Goal: Communication & Community: Answer question/provide support

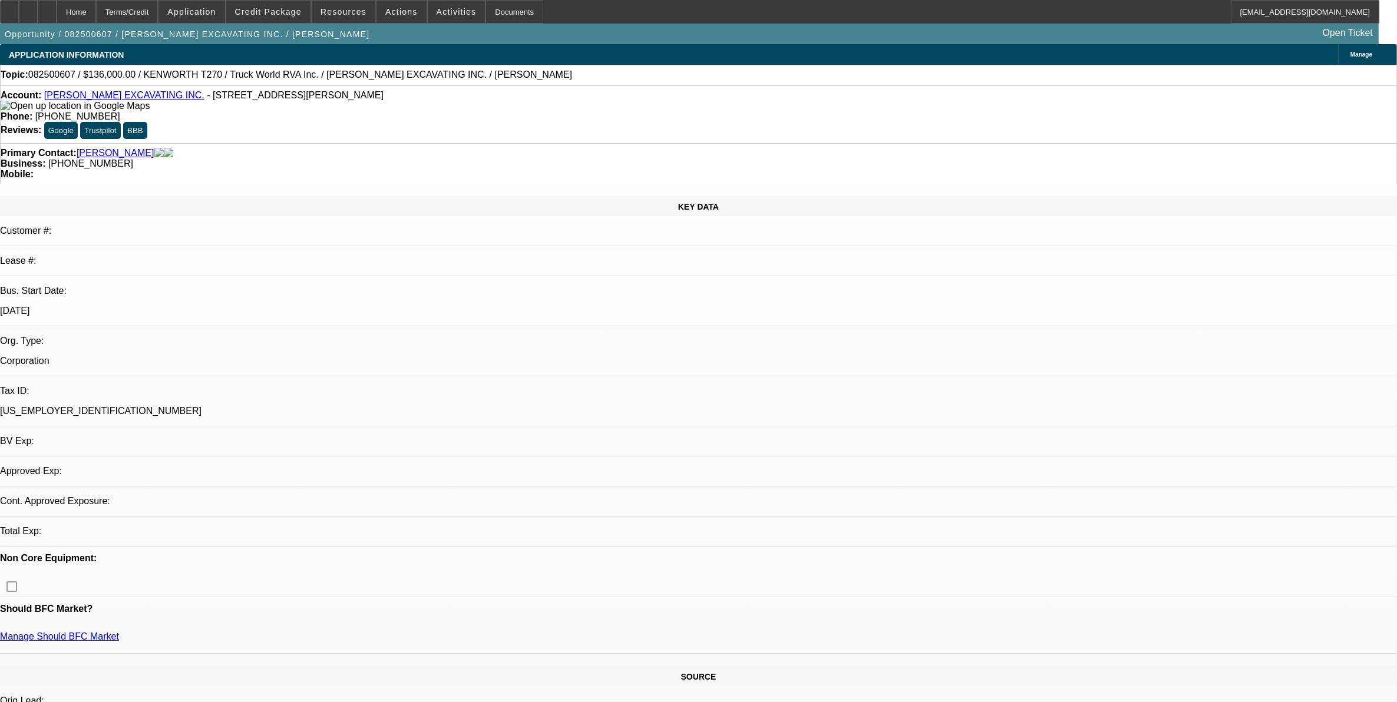
select select "0"
select select "6"
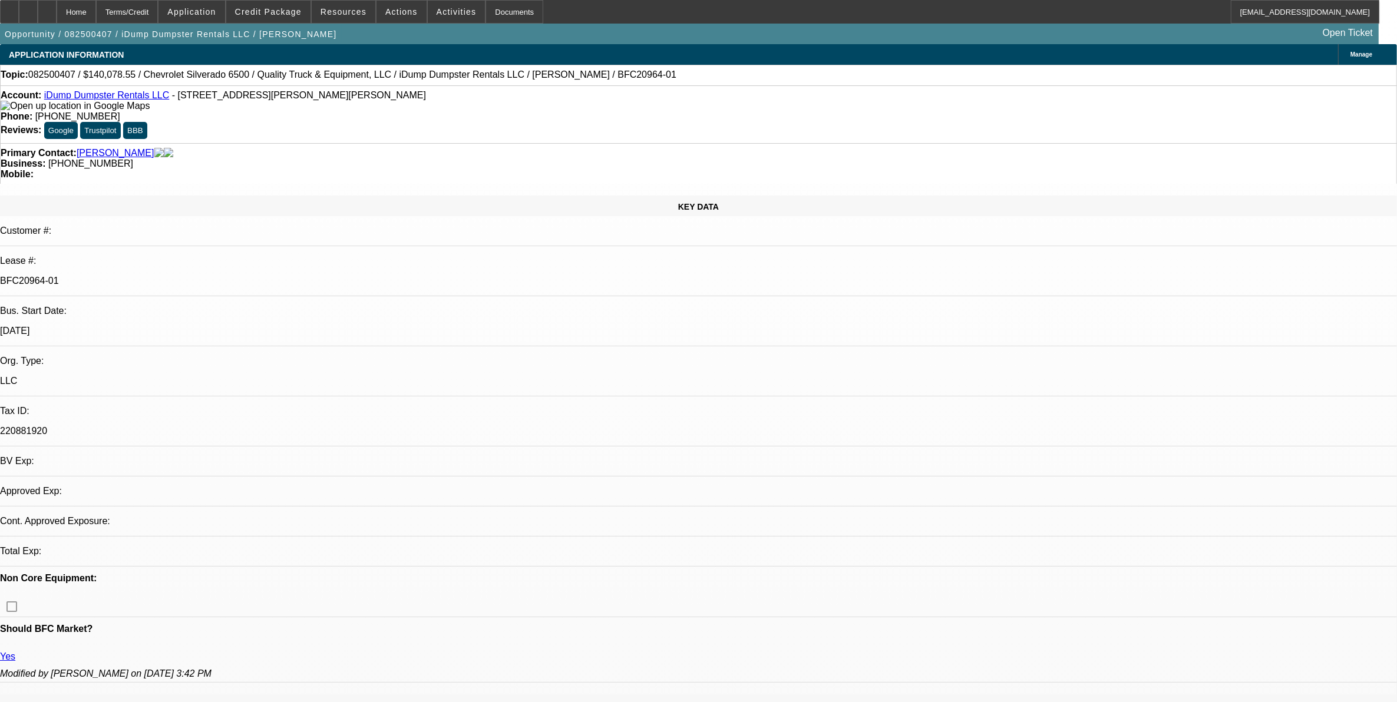
select select "0"
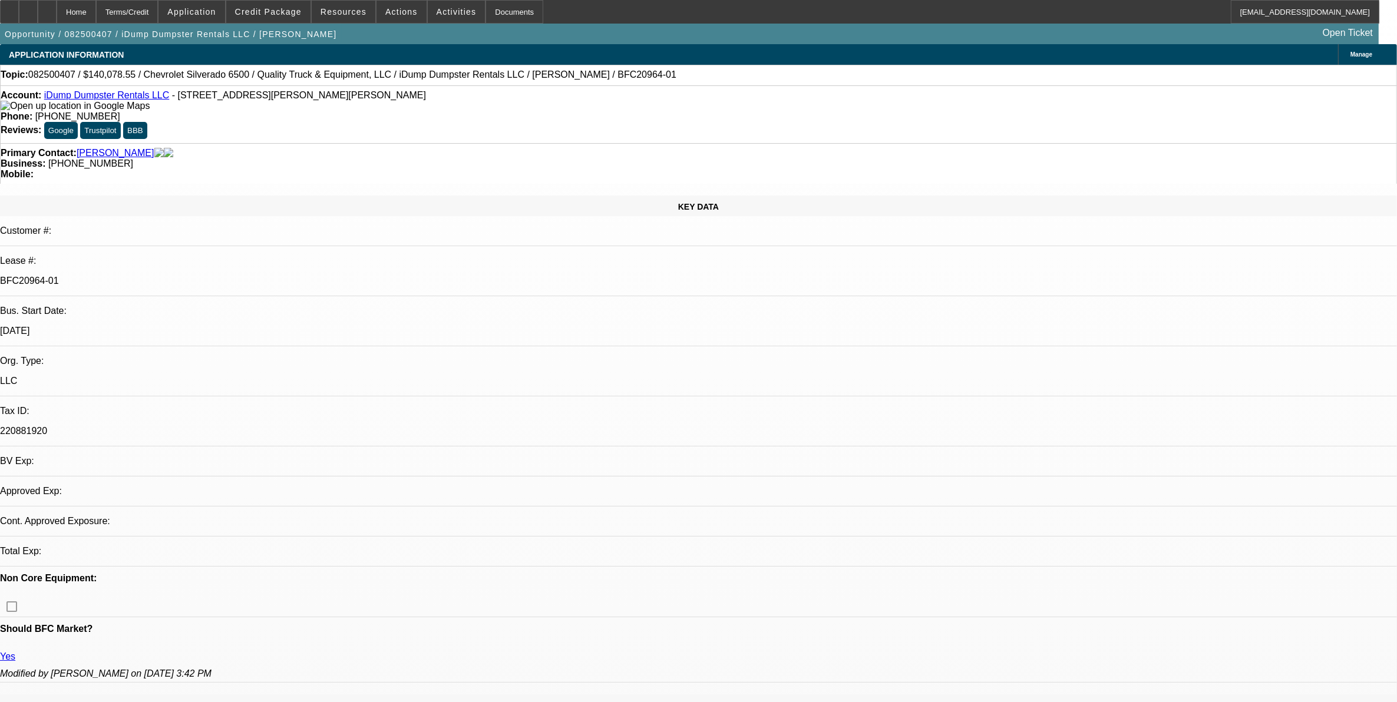
select select "0"
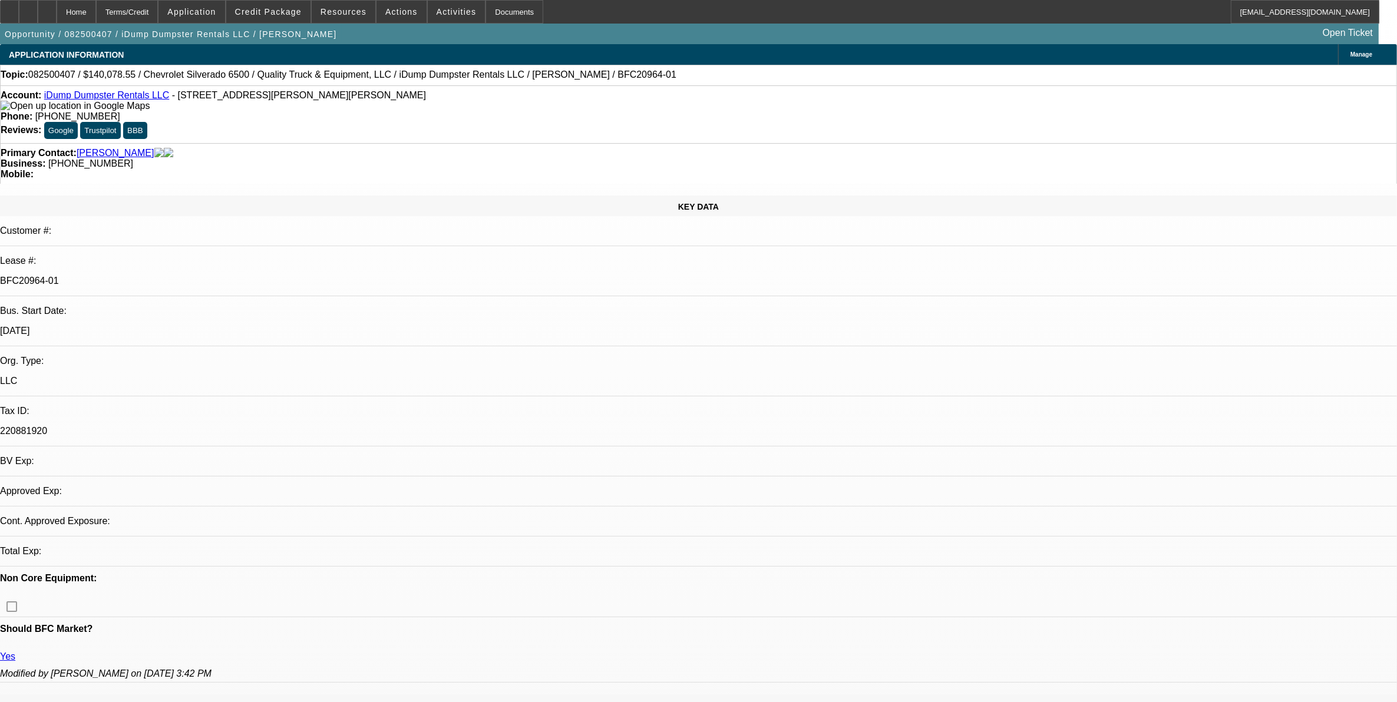
select select "0"
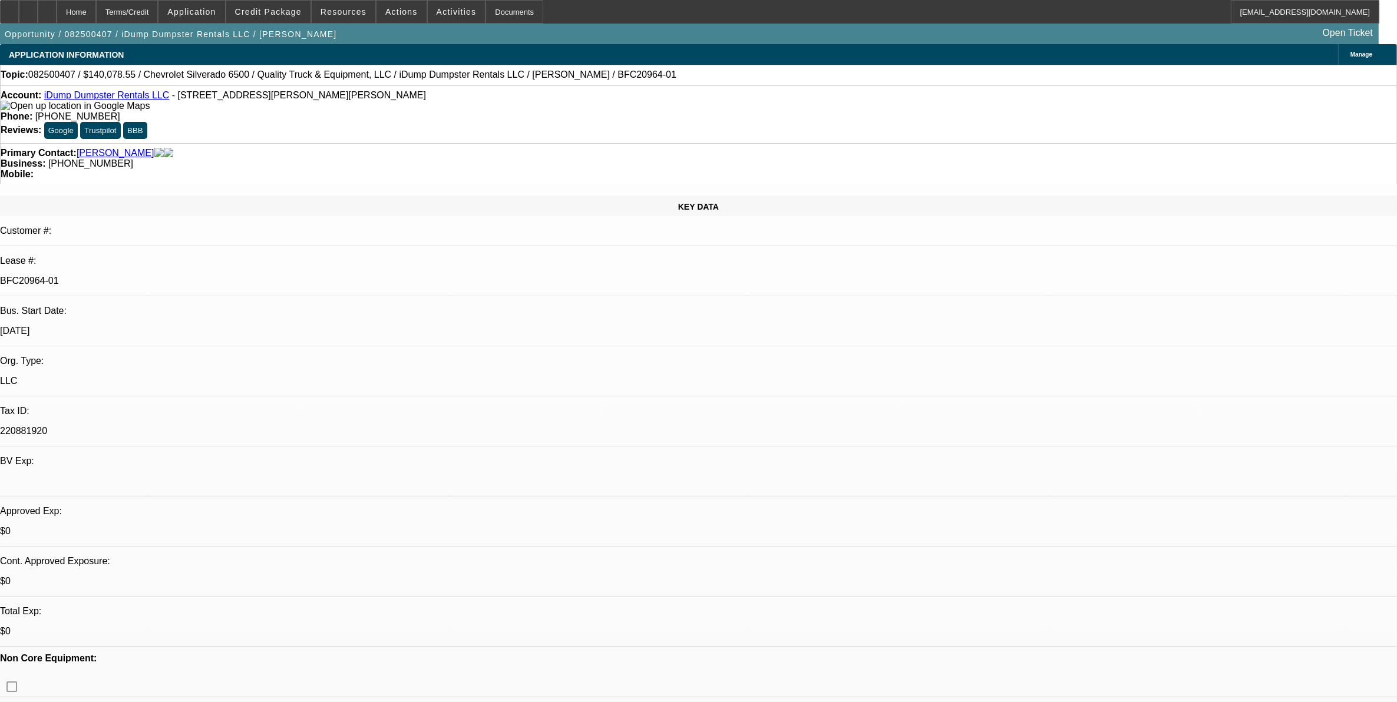
select select "1"
select select "6"
select select "1"
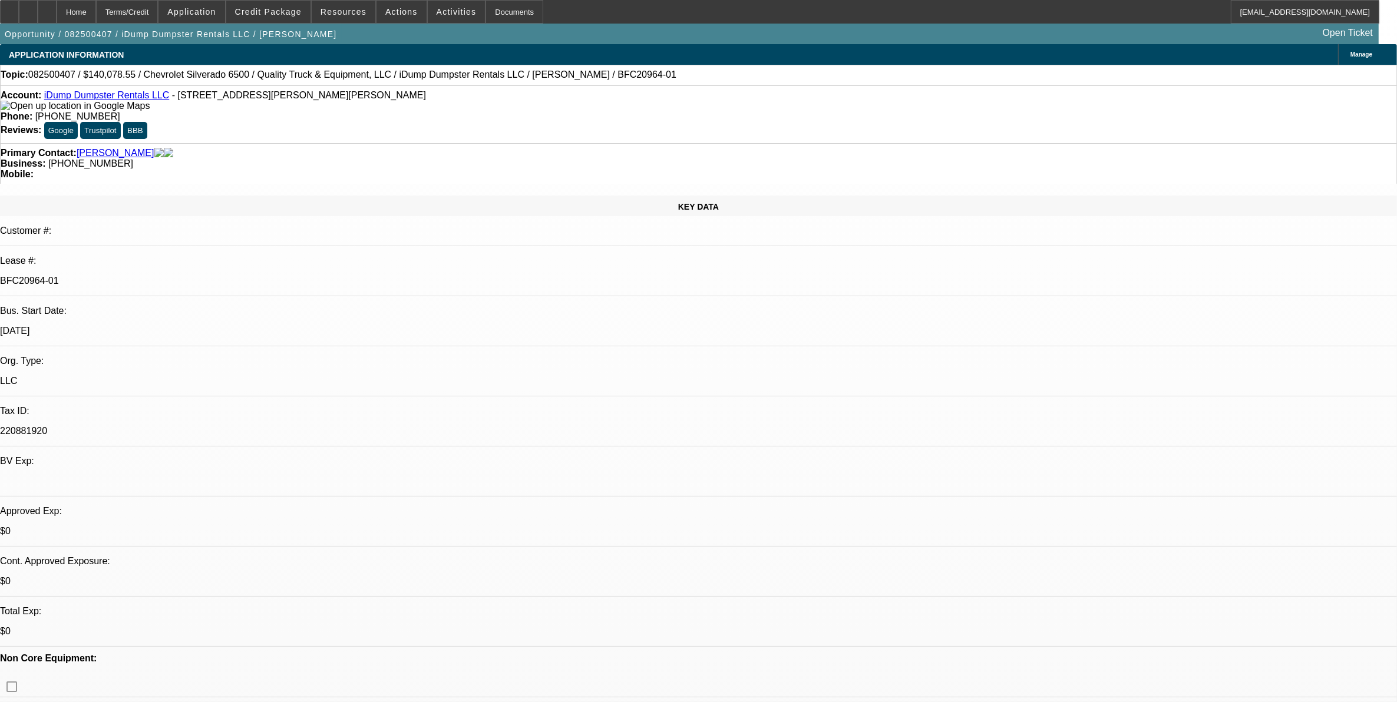
select select "6"
select select "1"
select select "6"
select select "1"
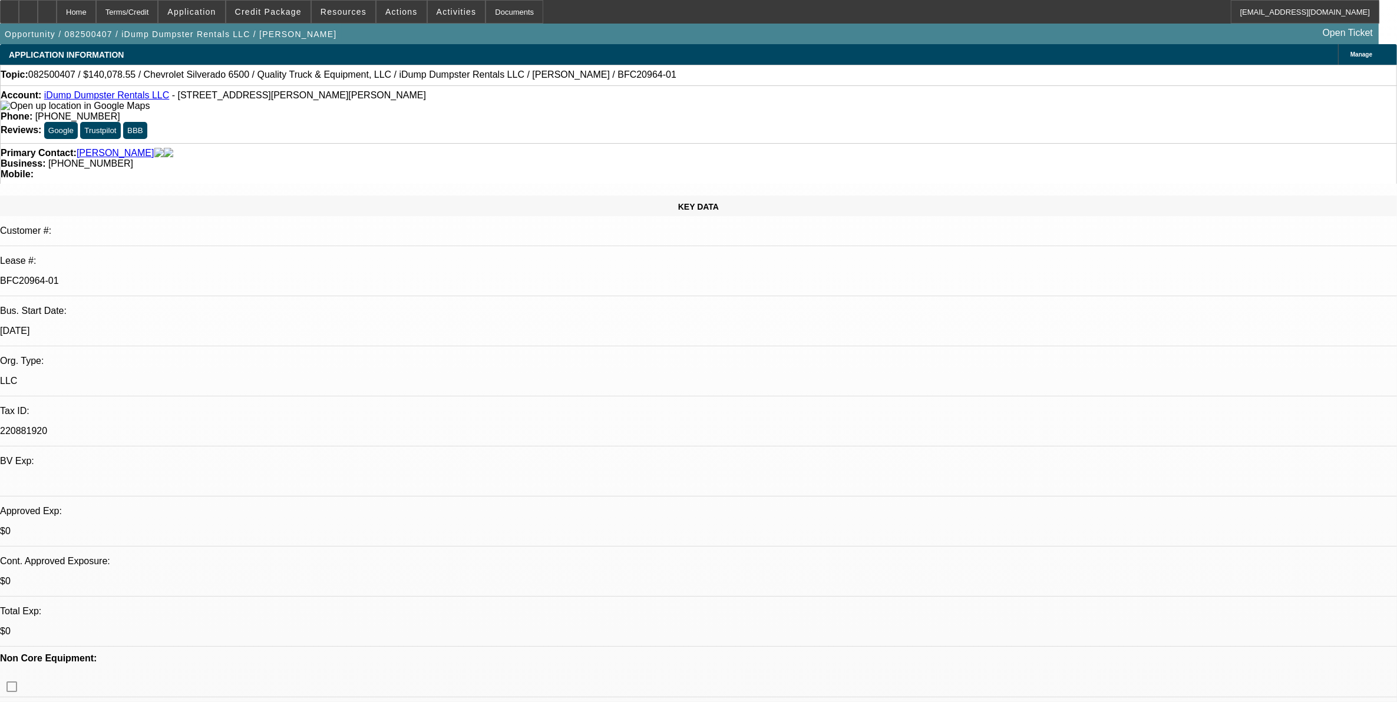
select select "1"
select select "6"
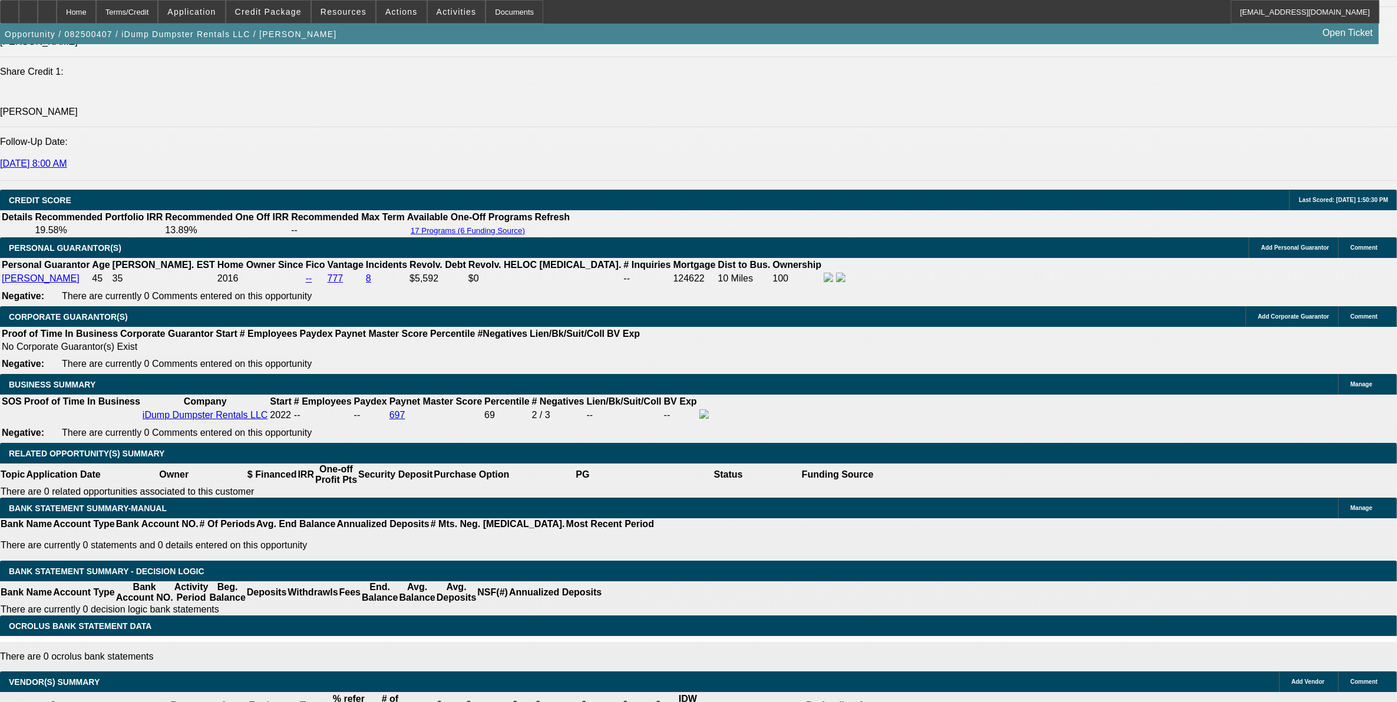
scroll to position [1620, 0]
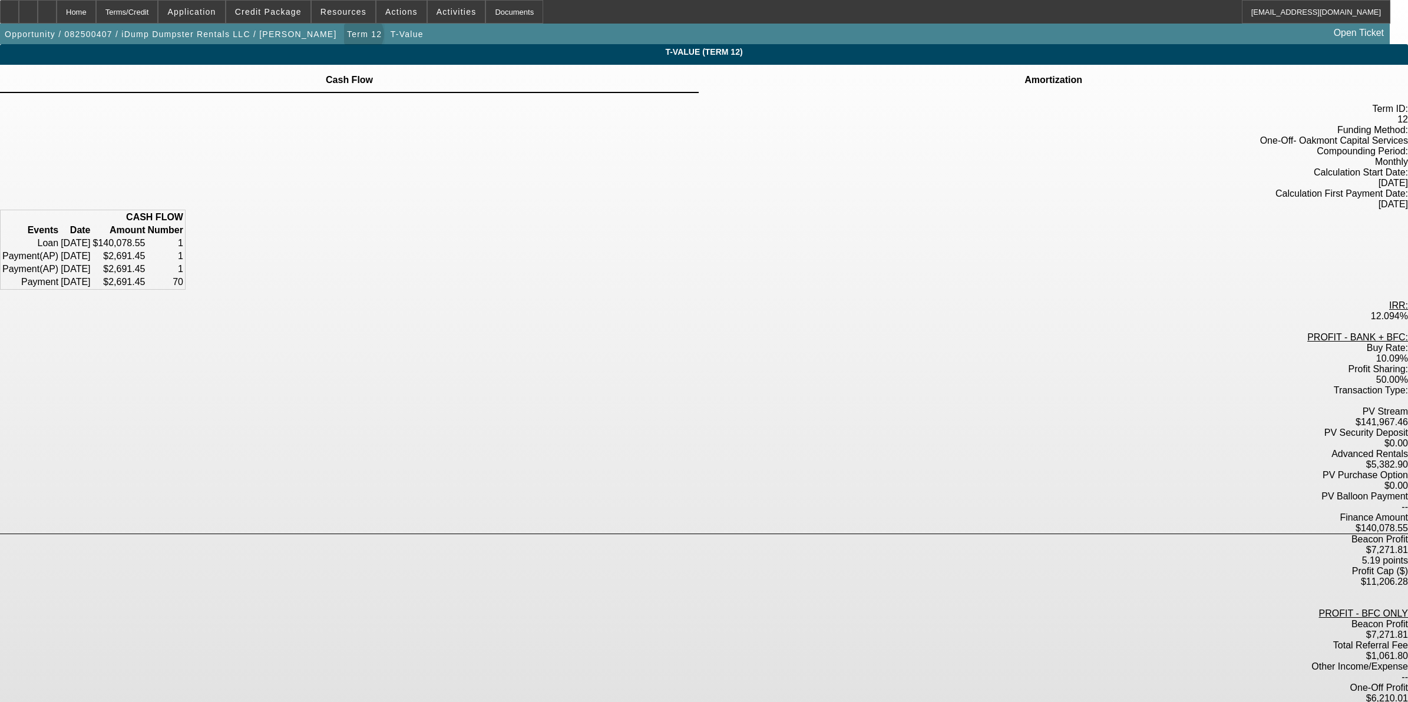
click at [347, 37] on span "Term 12" at bounding box center [364, 33] width 35 height 9
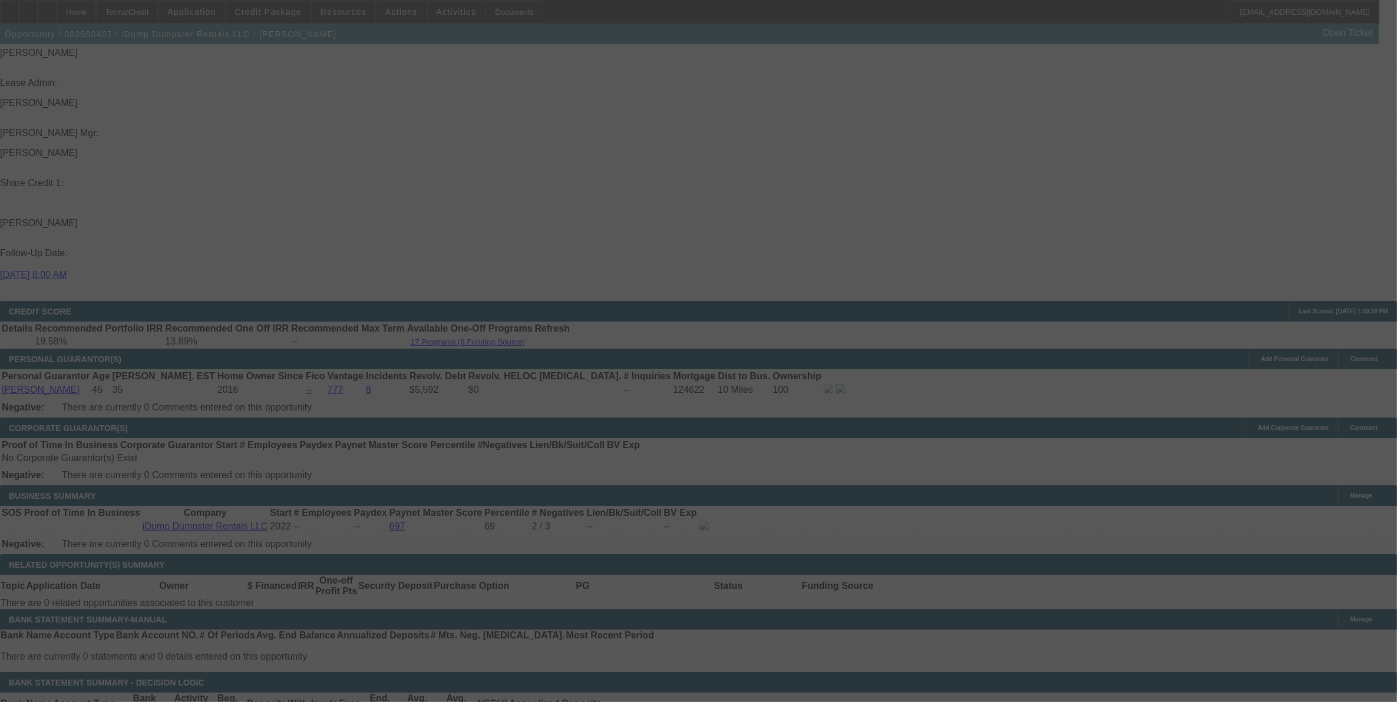
scroll to position [1504, 0]
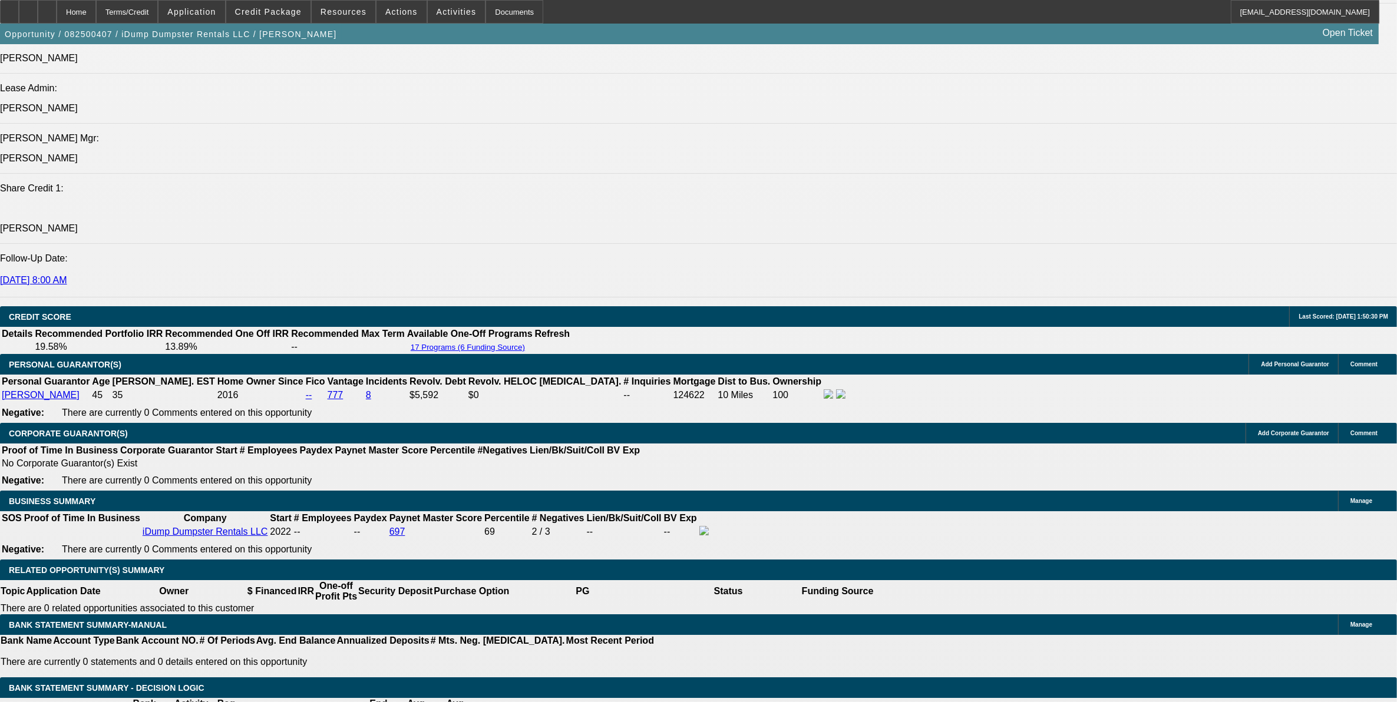
select select "0"
select select "6"
select select "0"
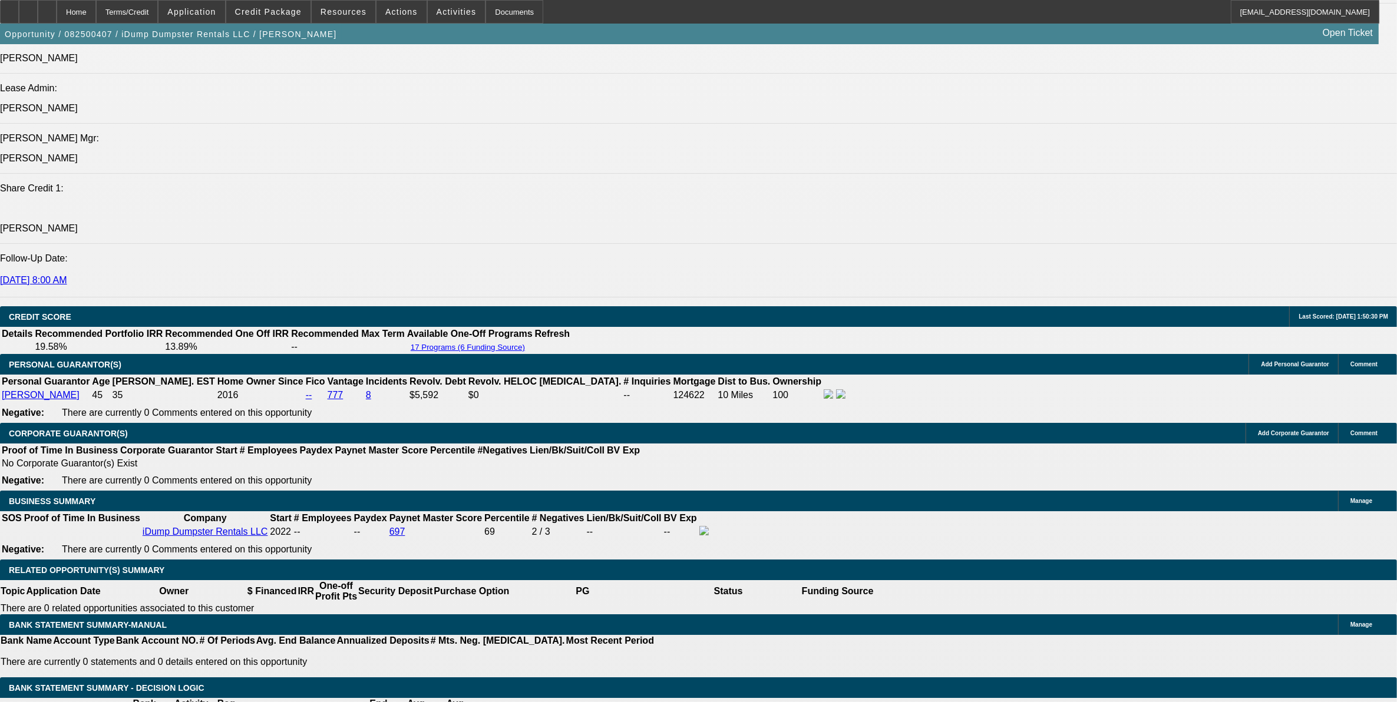
select select "0"
select select "6"
select select "0"
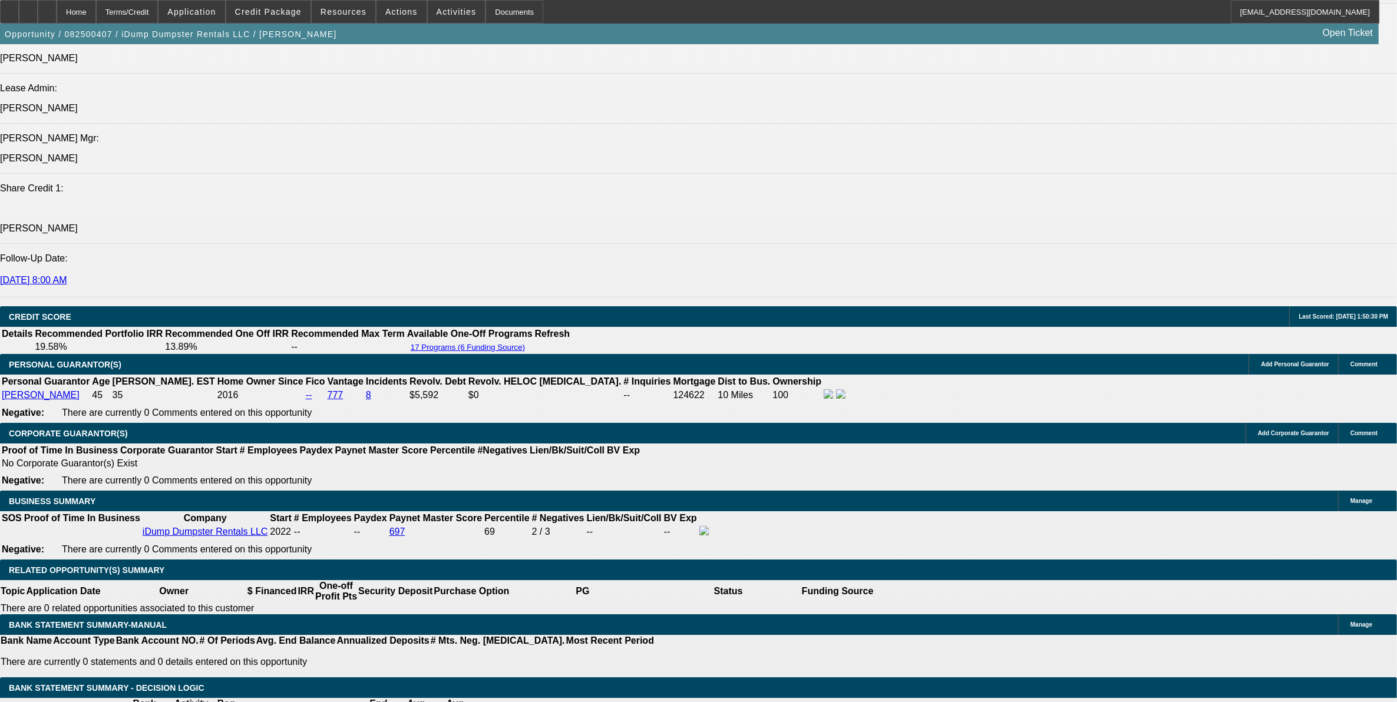
select select "0"
select select "6"
select select "0"
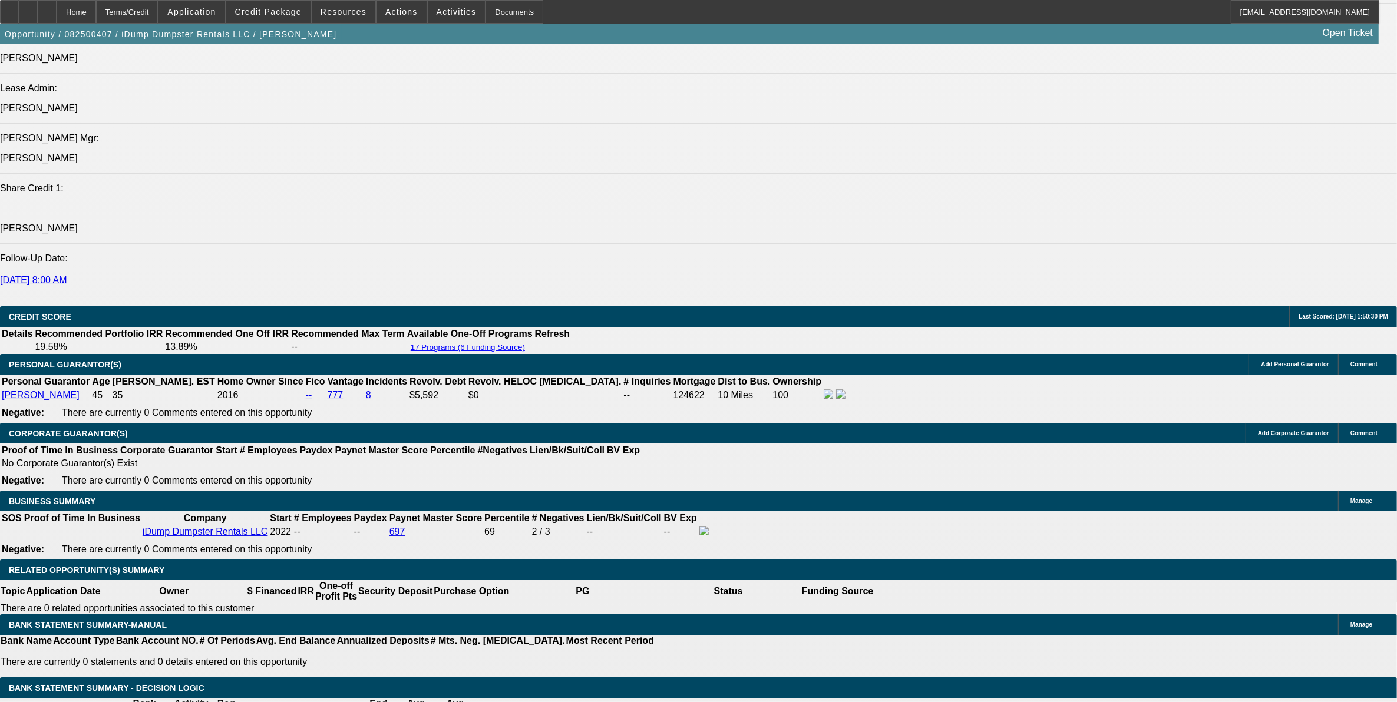
select select "6"
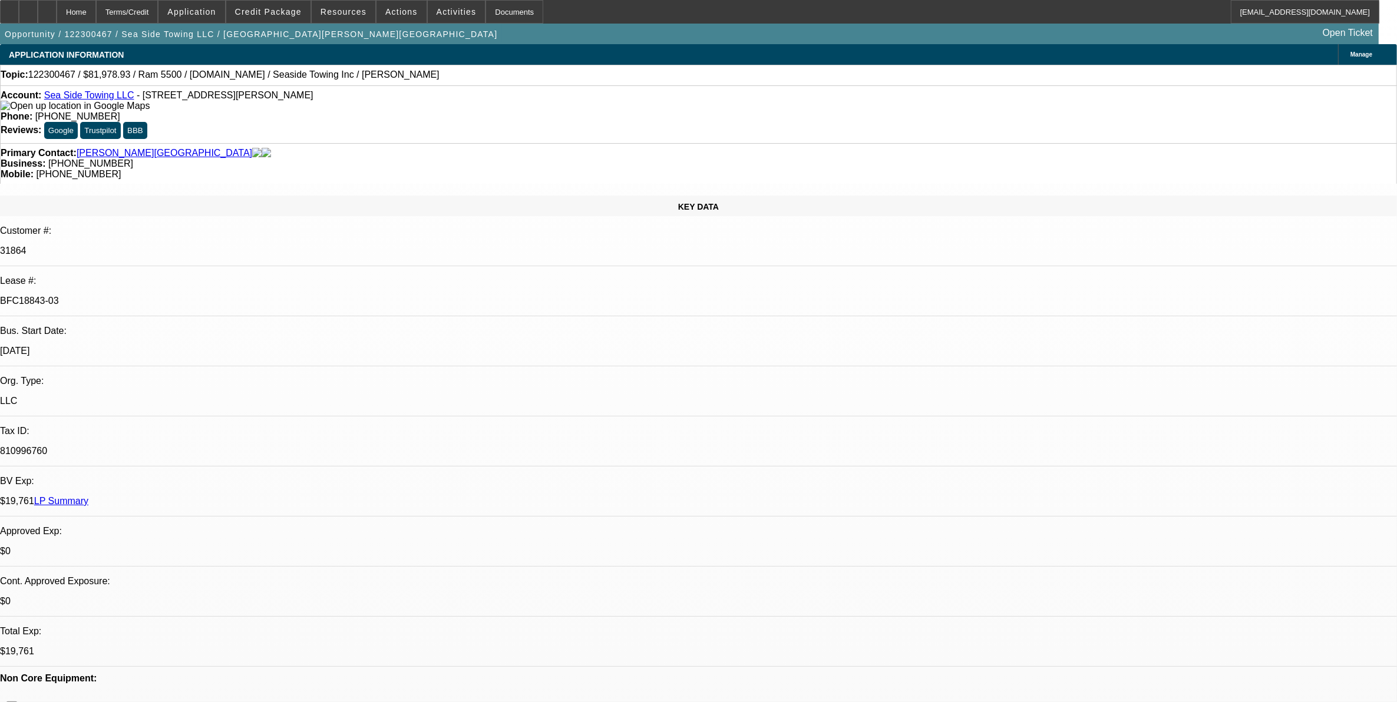
select select "0"
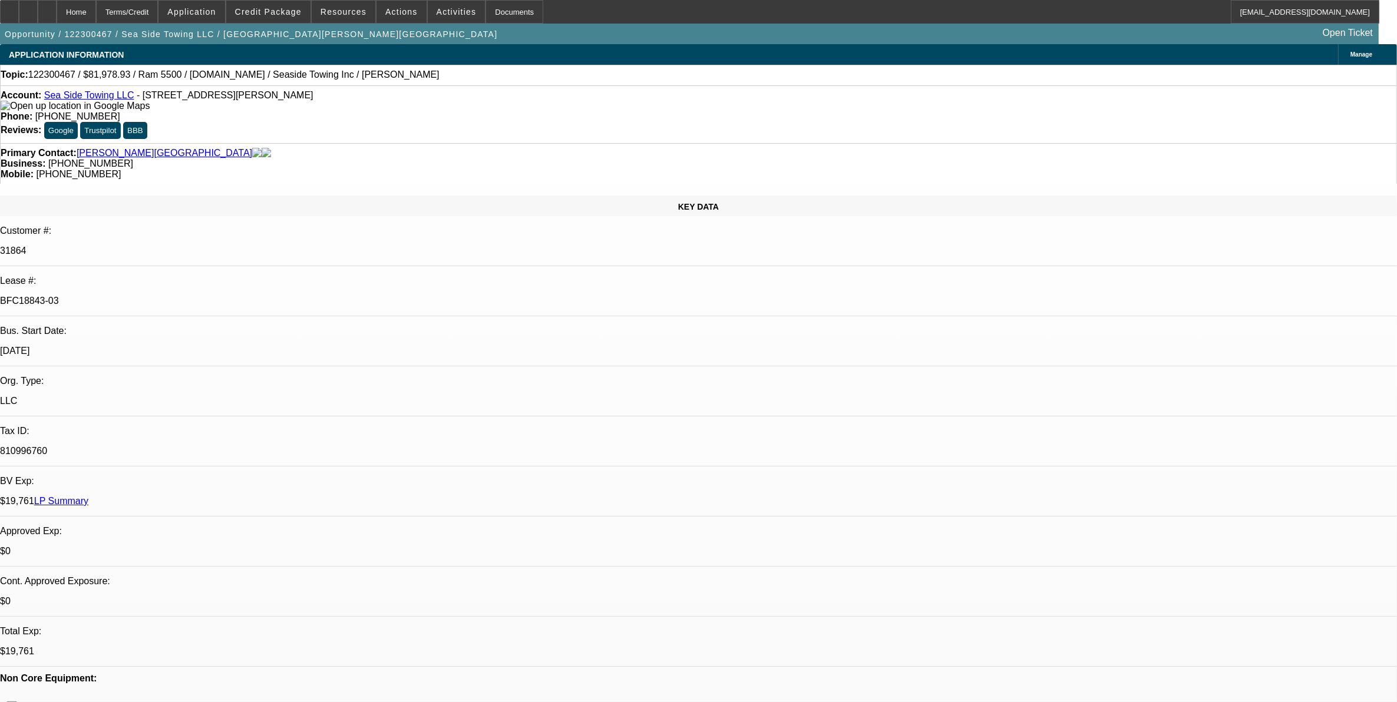
select select "0"
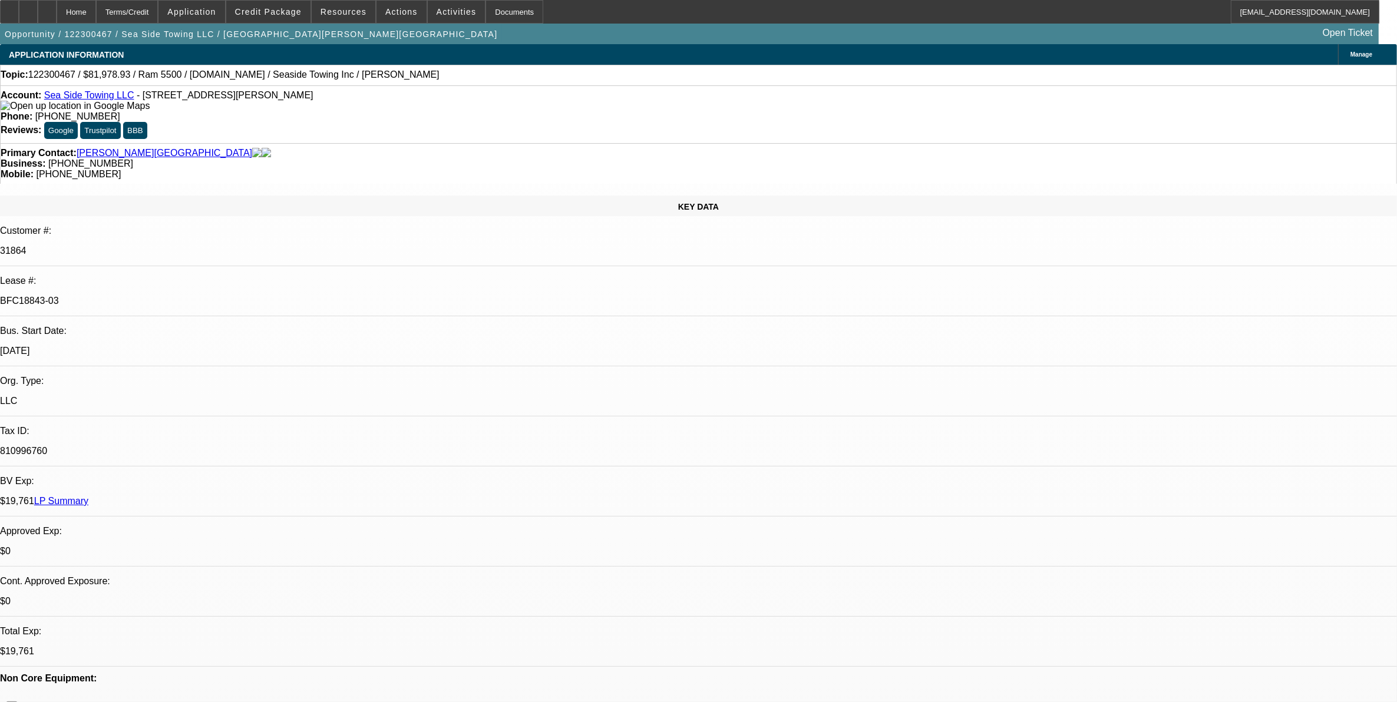
select select "0"
select select "1"
select select "2"
select select "6"
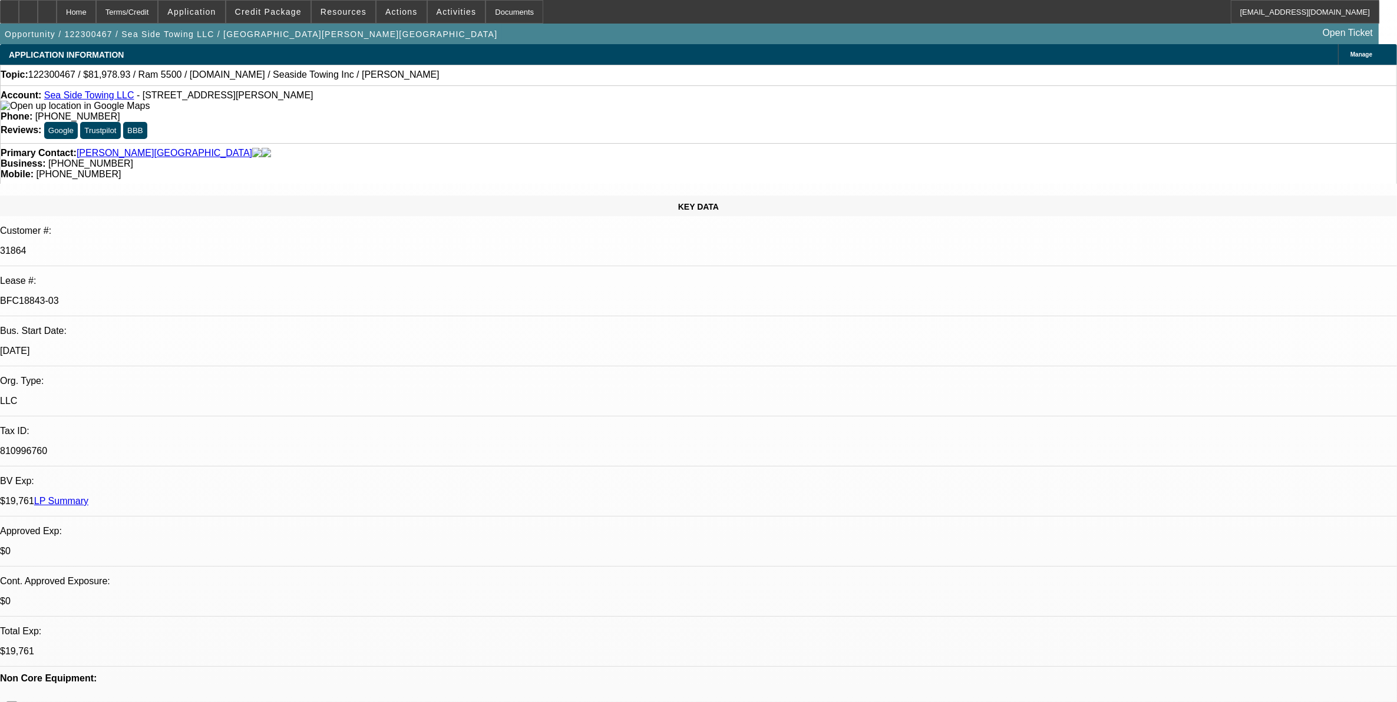
select select "1"
select select "2"
select select "6"
select select "1"
select select "2"
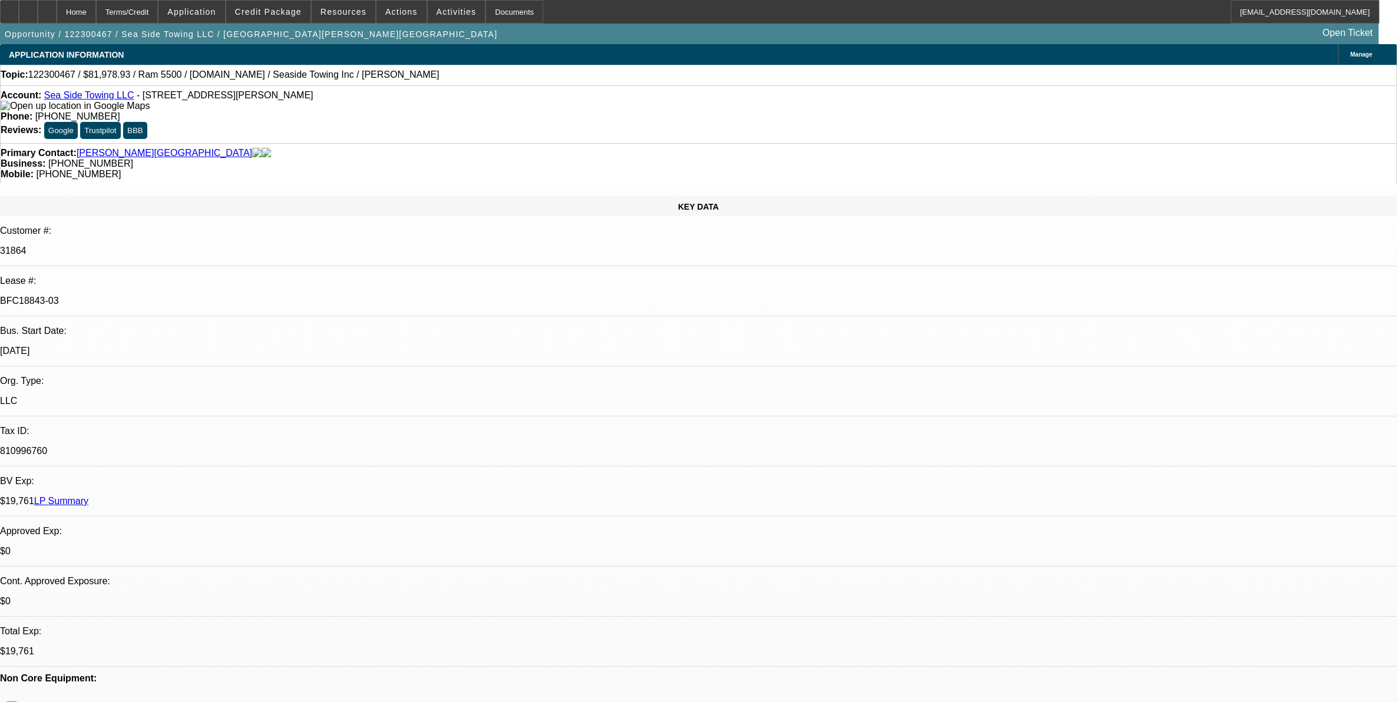
select select "6"
select select "1"
select select "2"
select select "6"
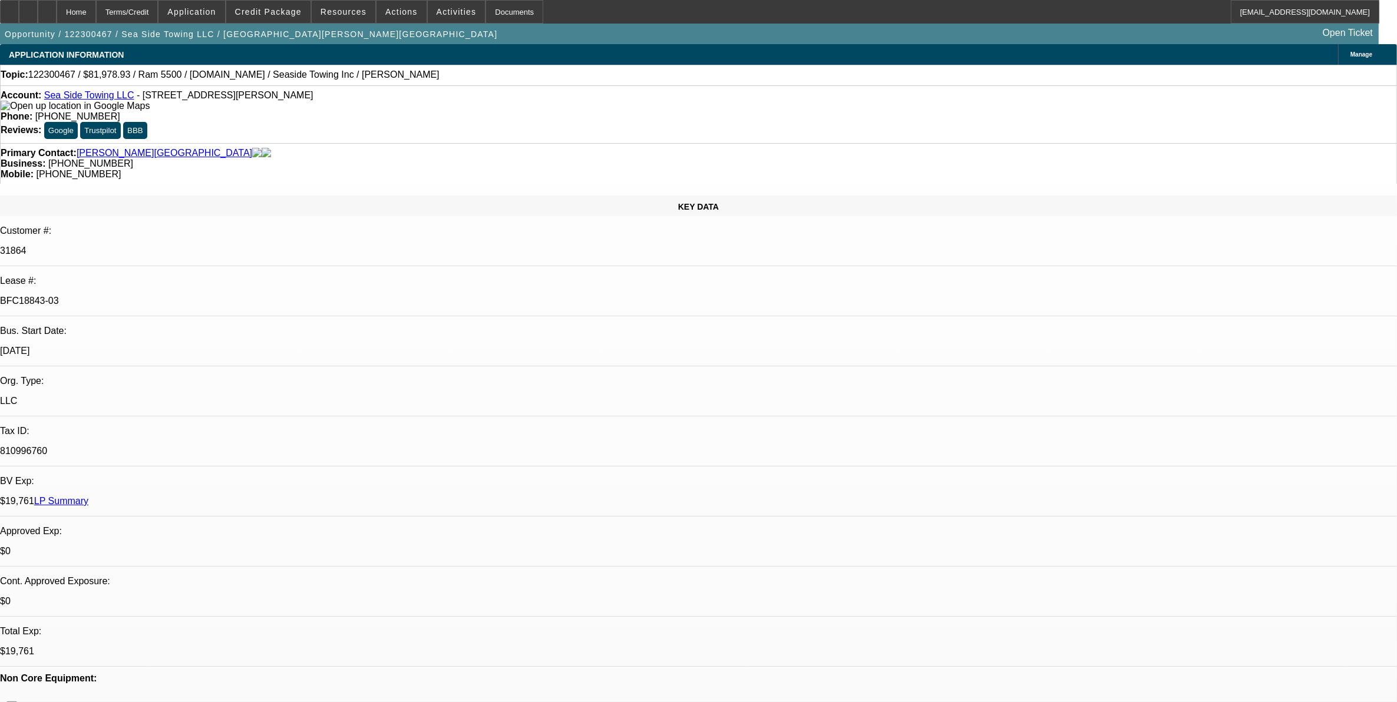
drag, startPoint x: 1114, startPoint y: 105, endPoint x: 1106, endPoint y: 130, distance: 26.5
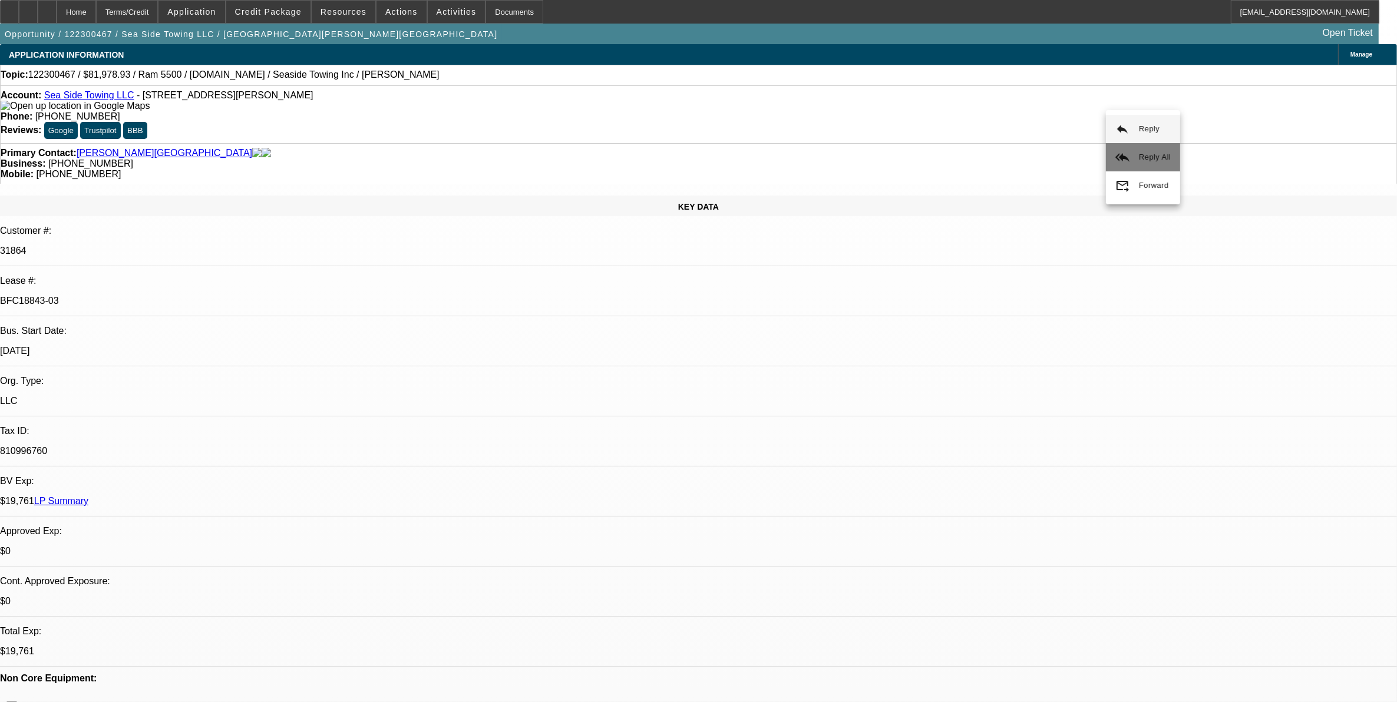
click at [1145, 159] on span "Reply All" at bounding box center [1155, 157] width 32 height 9
